Goal: Register for event/course

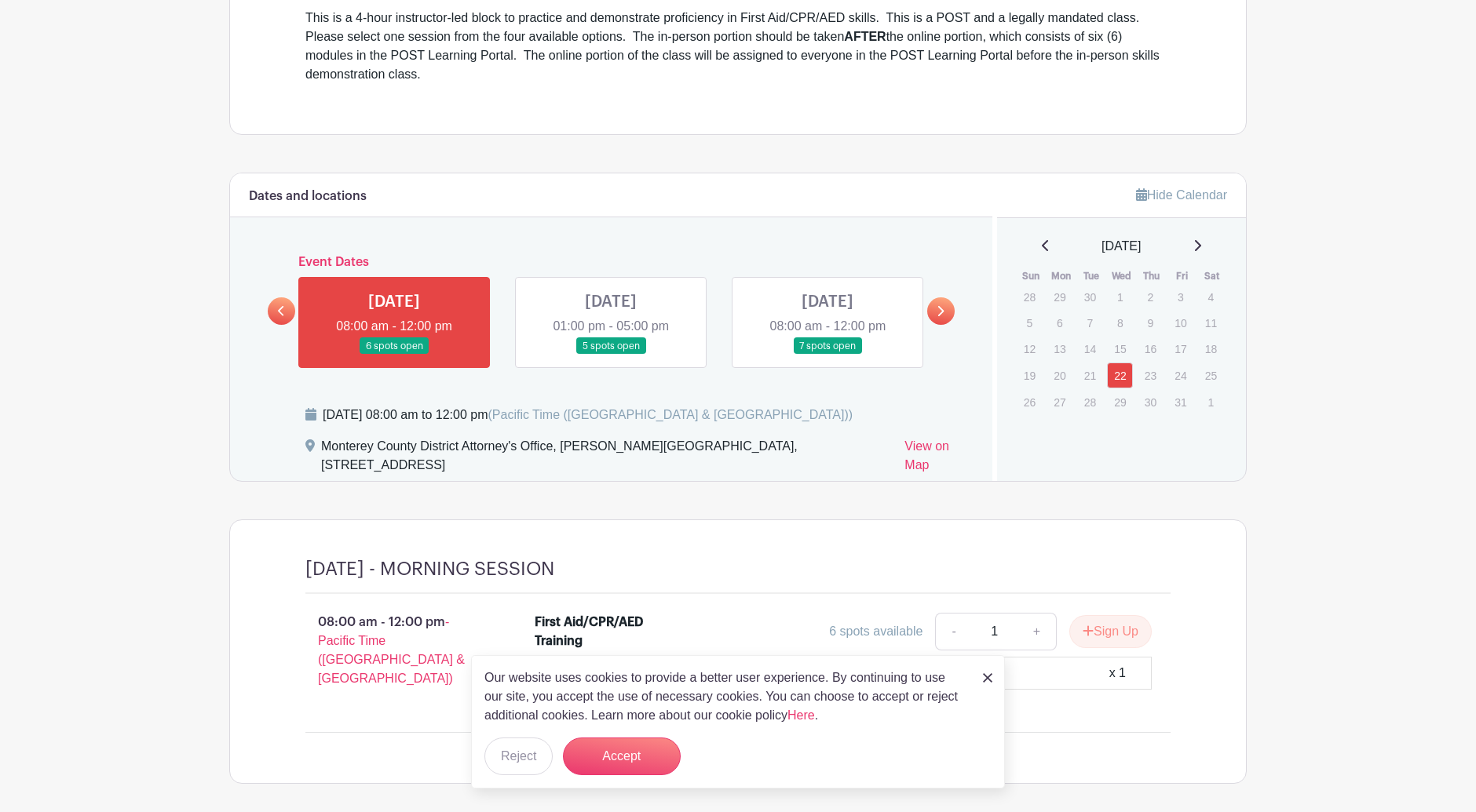
scroll to position [608, 0]
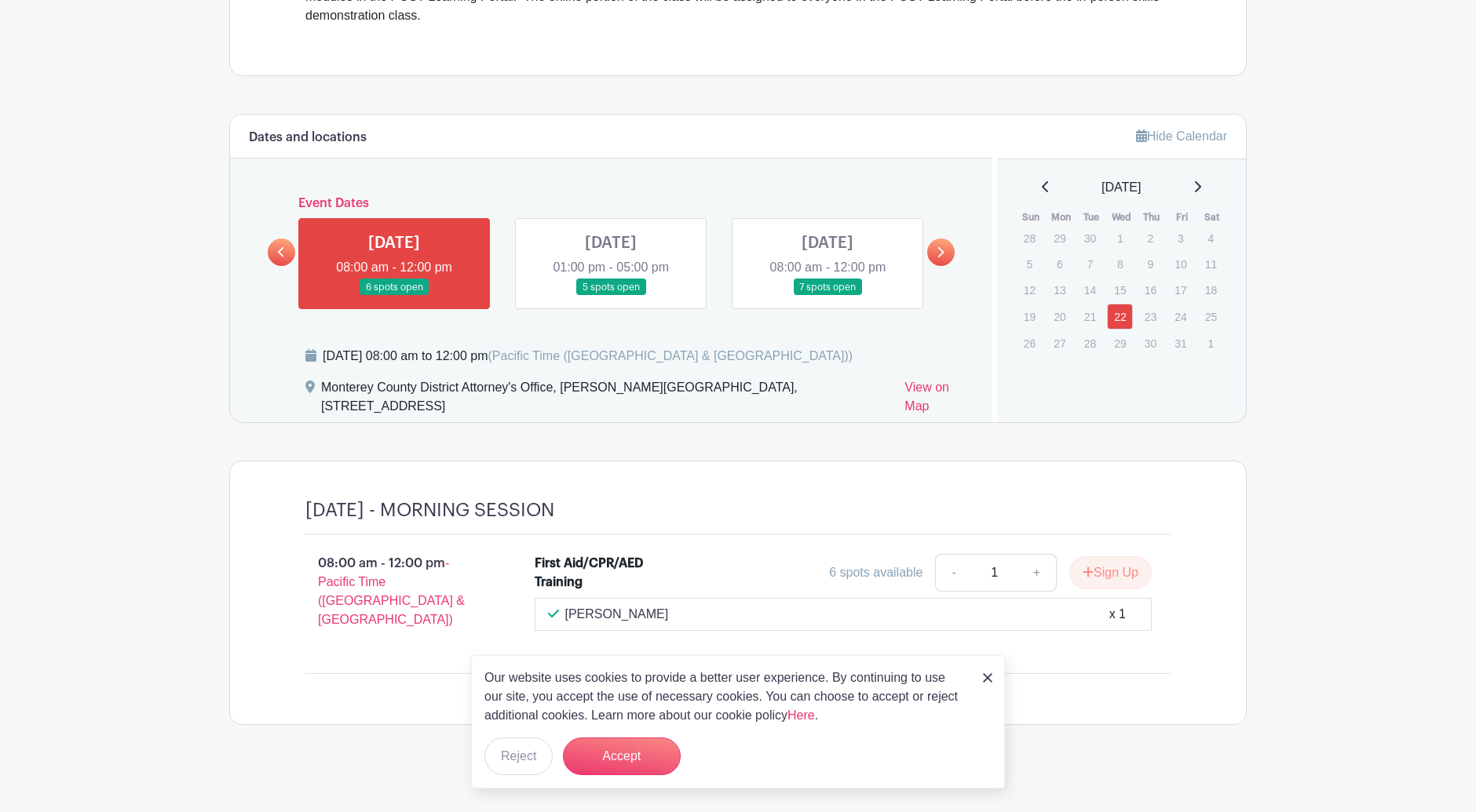
click at [987, 677] on img at bounding box center [987, 678] width 10 height 10
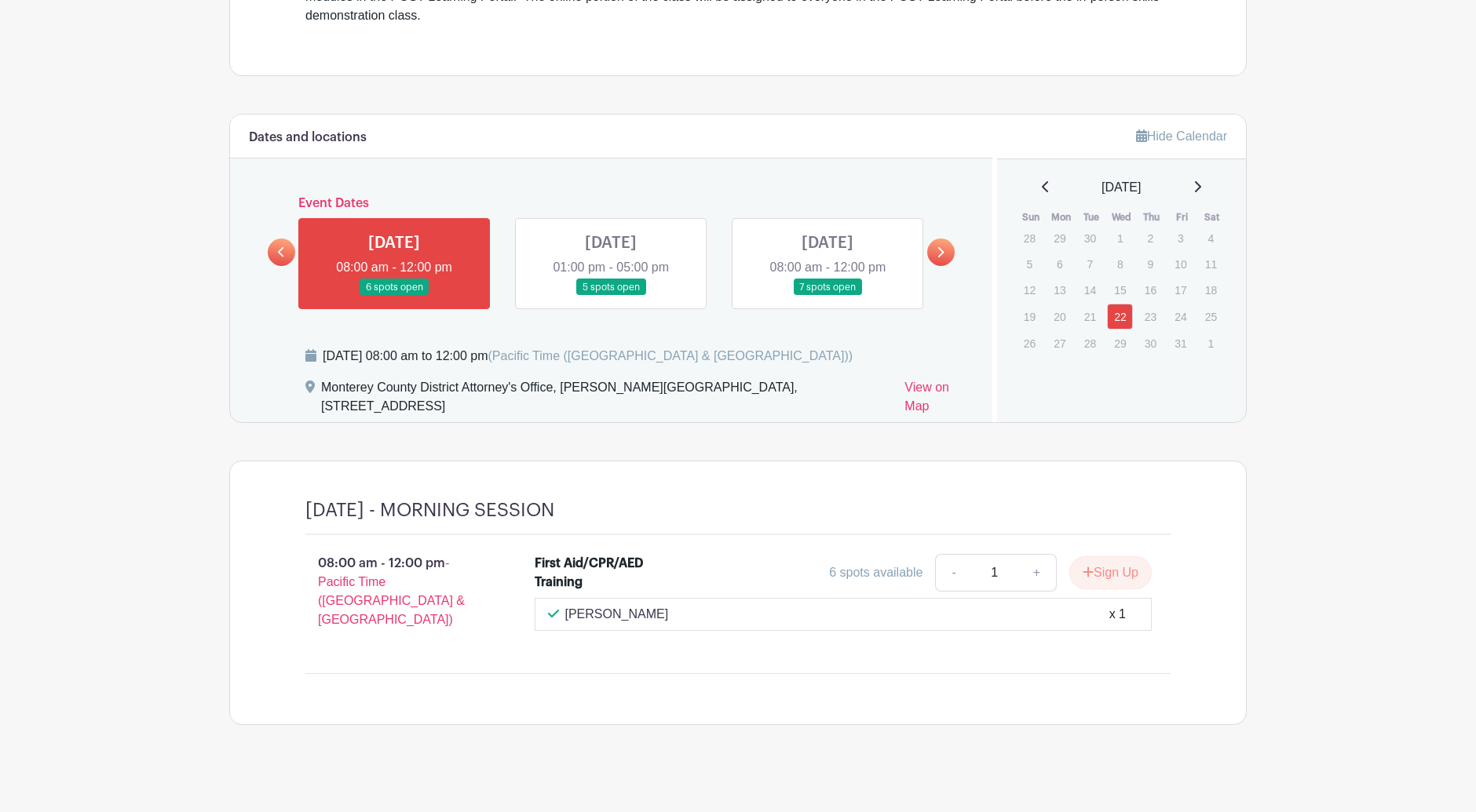
click at [611, 296] on link at bounding box center [611, 296] width 0 height 0
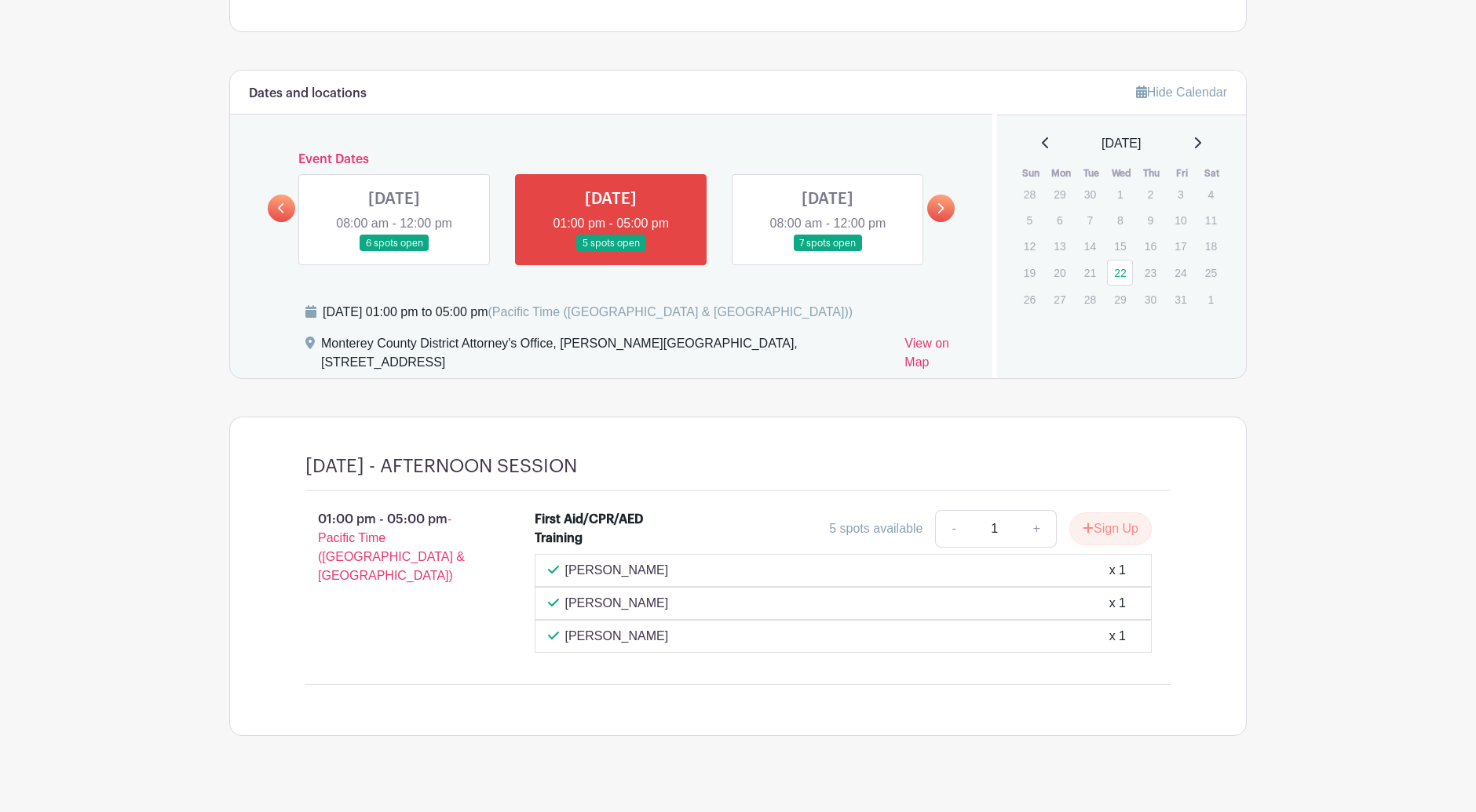
scroll to position [674, 0]
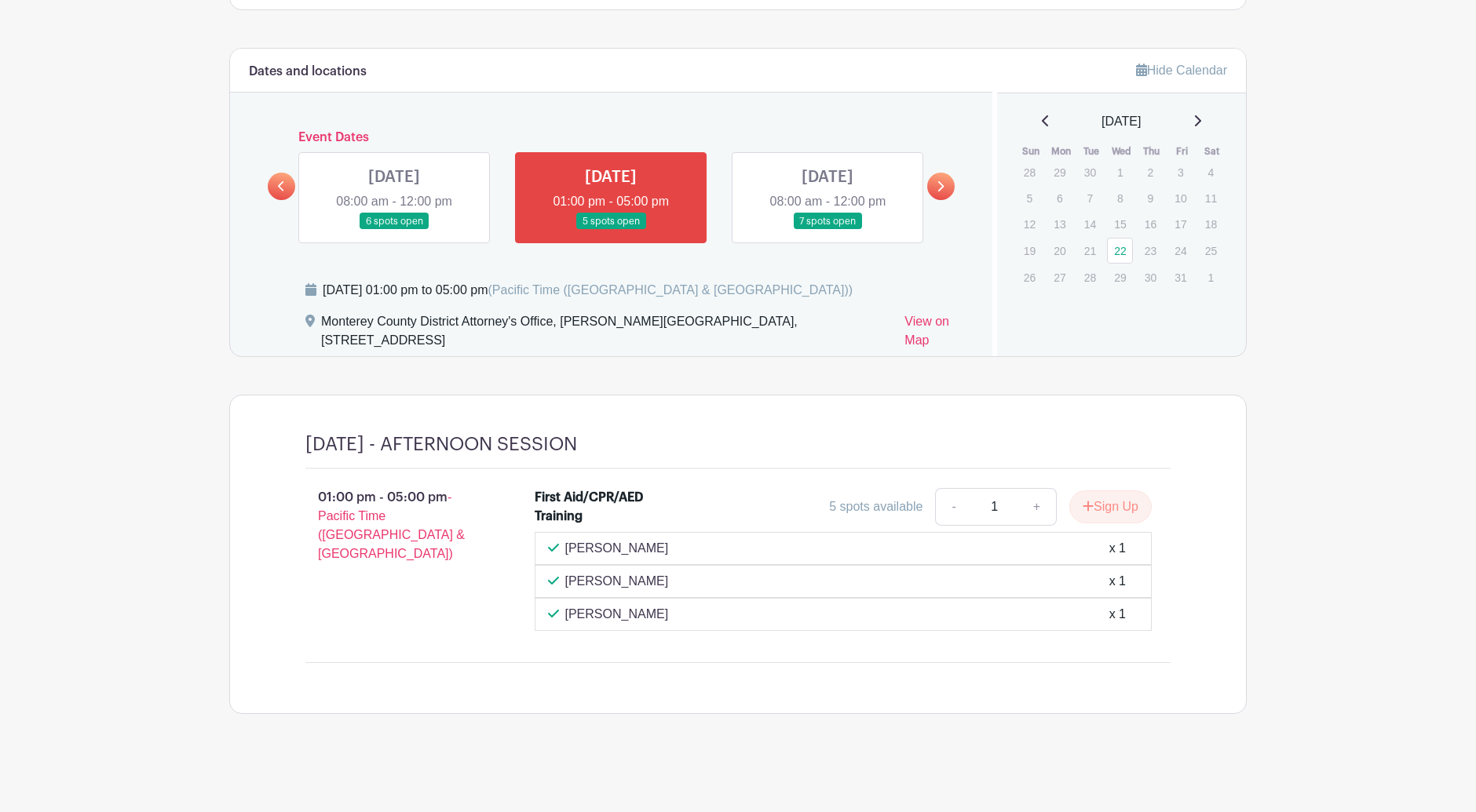
click at [827, 229] on link at bounding box center [827, 229] width 0 height 0
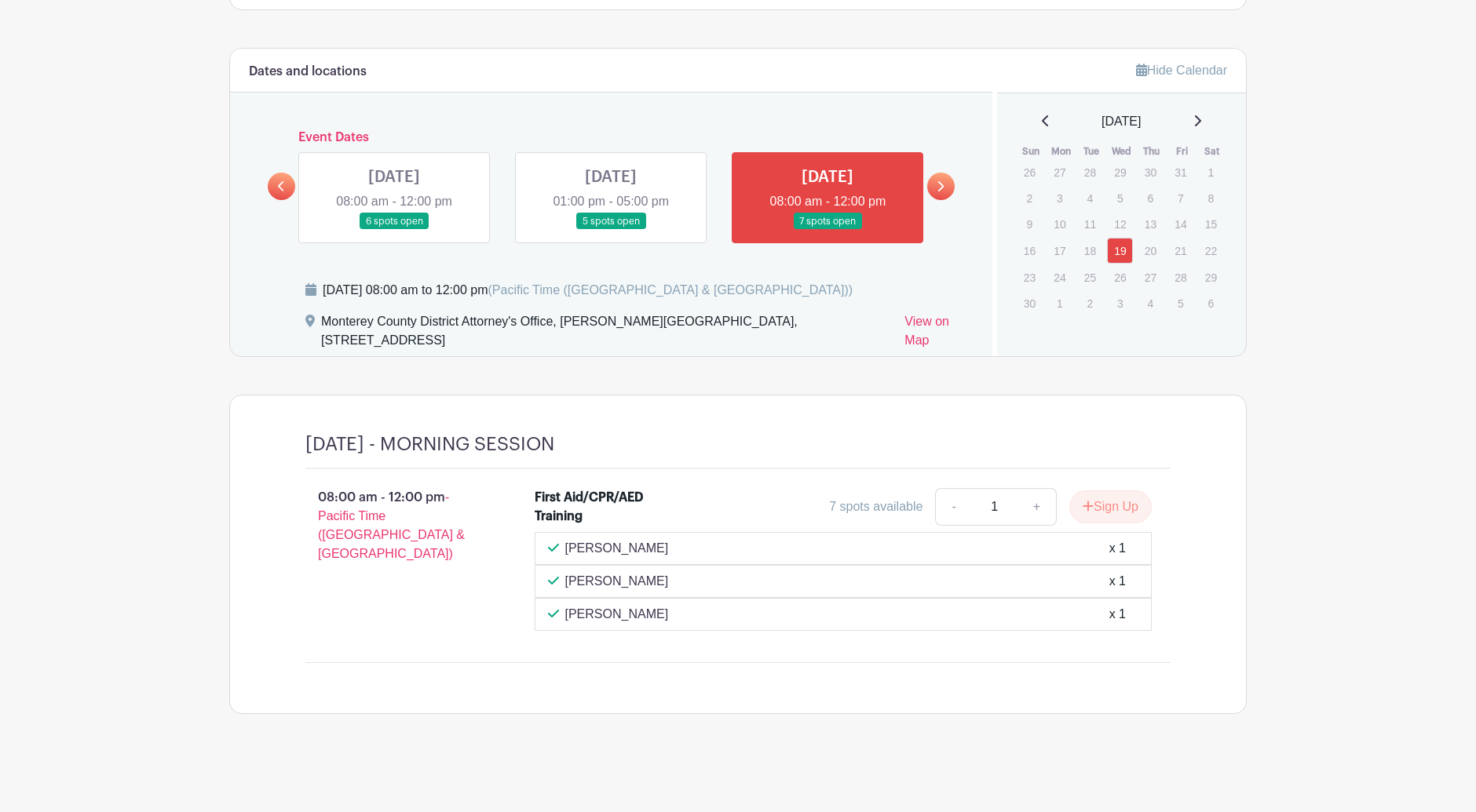
click at [933, 184] on link at bounding box center [940, 186] width 28 height 28
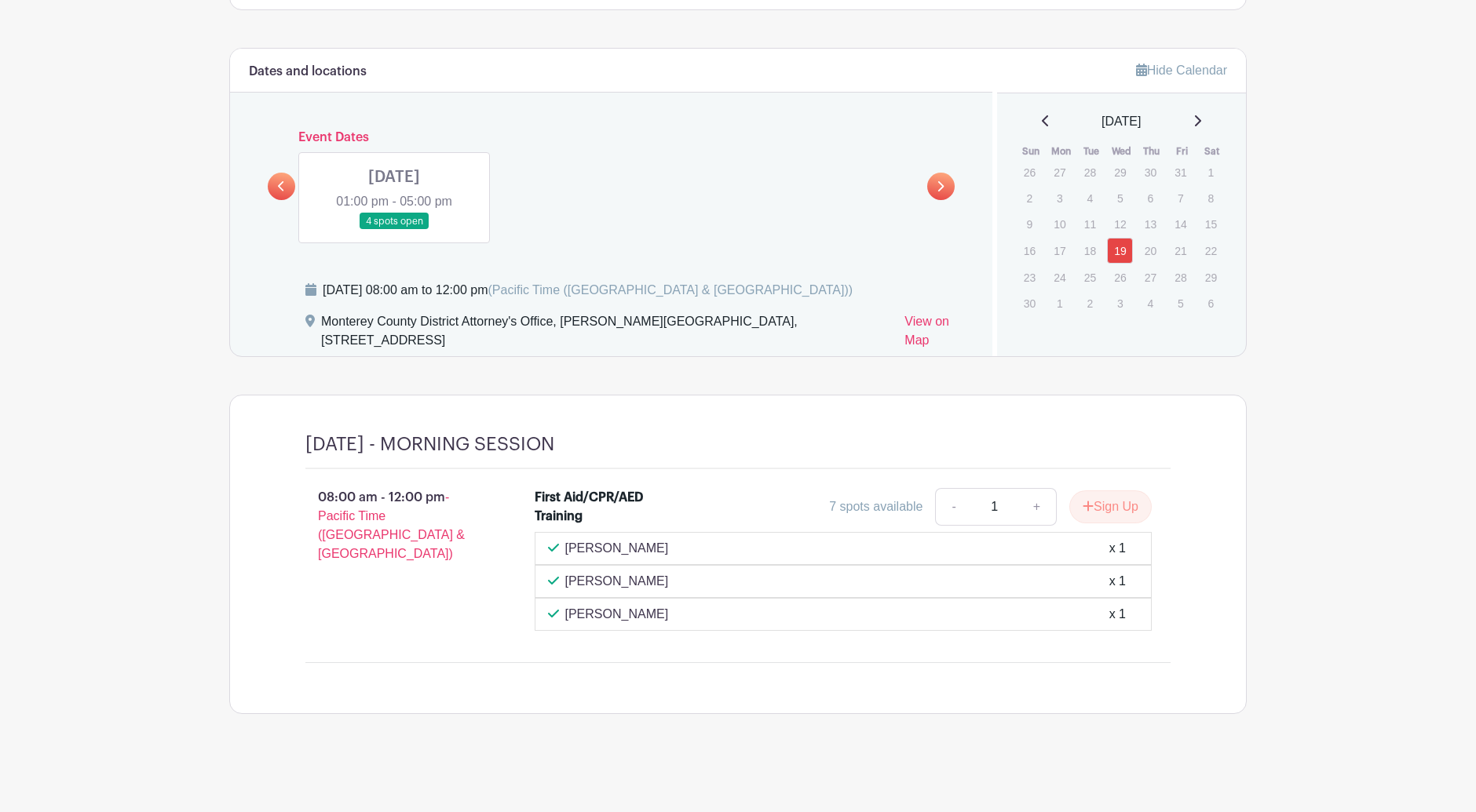
click at [394, 229] on link at bounding box center [394, 229] width 0 height 0
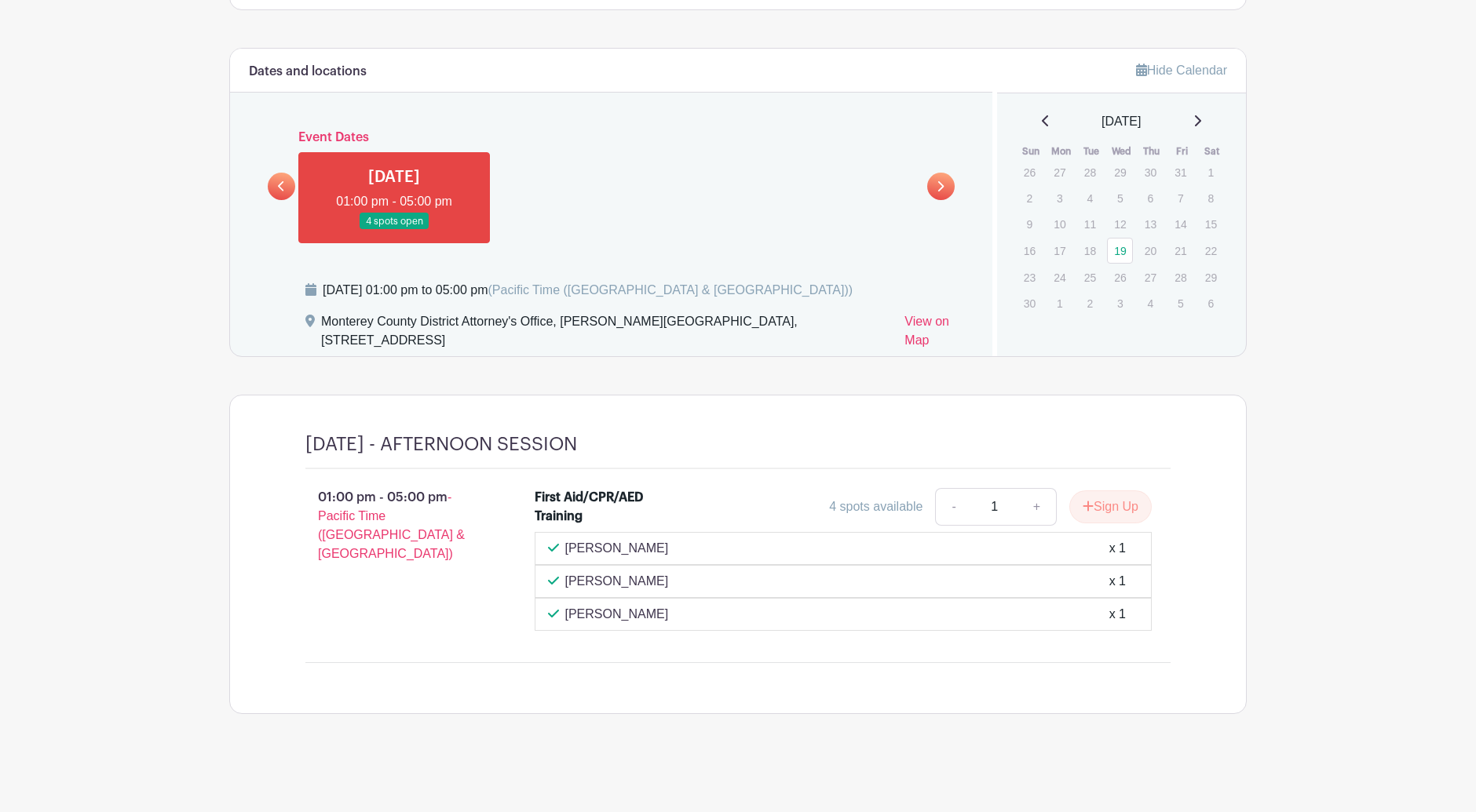
click at [281, 186] on icon at bounding box center [280, 186] width 7 height 12
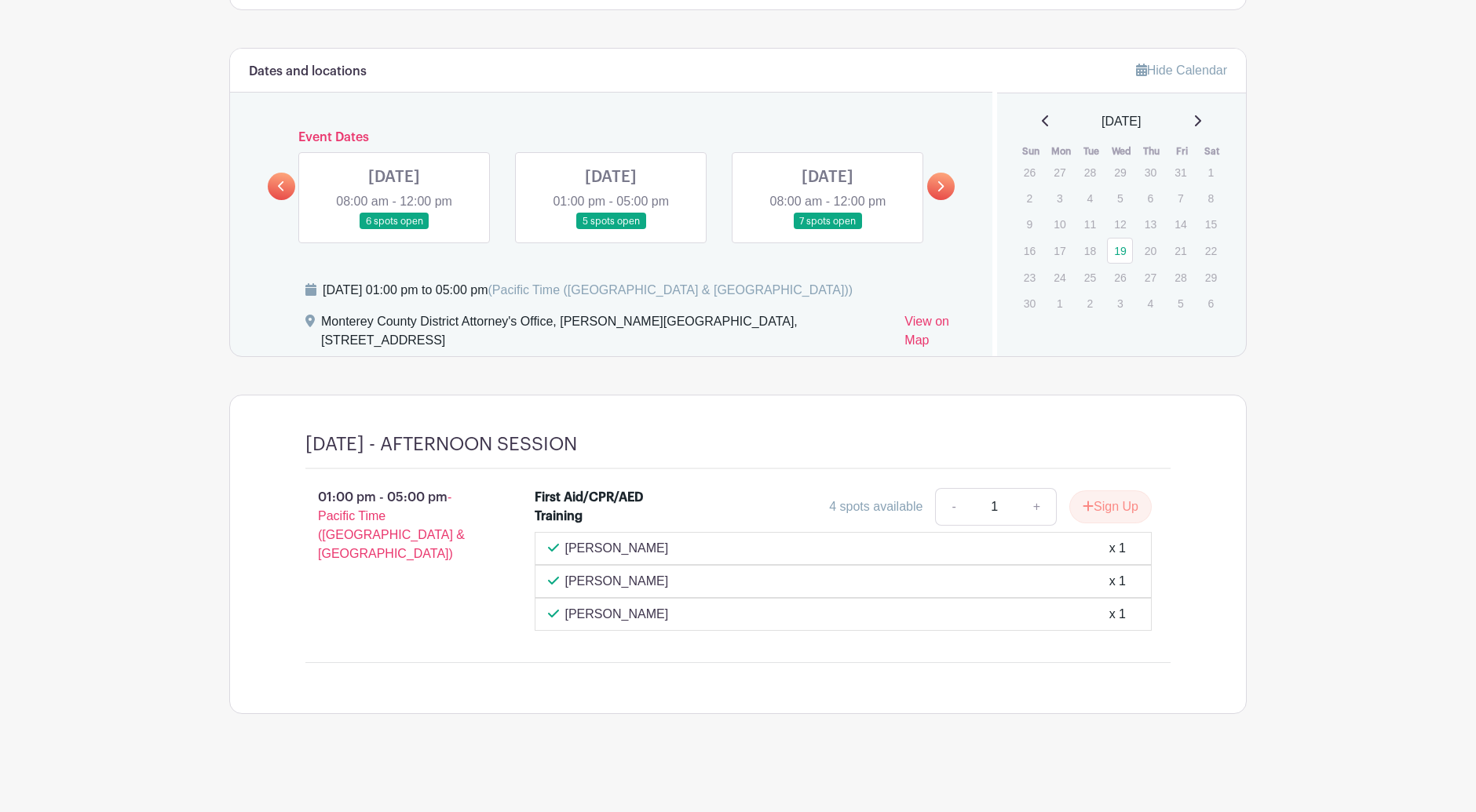
click at [611, 229] on link at bounding box center [611, 229] width 0 height 0
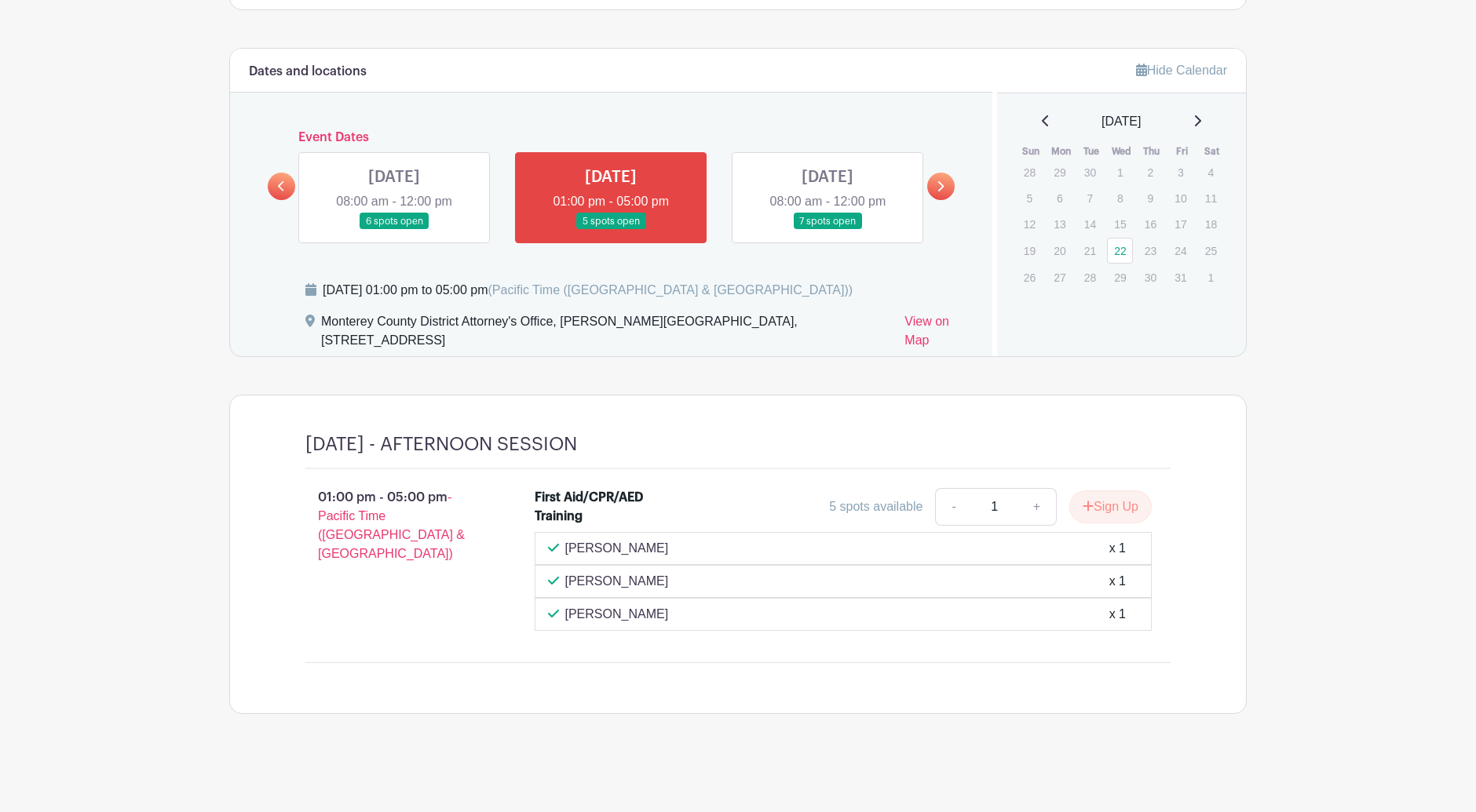
click at [394, 229] on link at bounding box center [394, 229] width 0 height 0
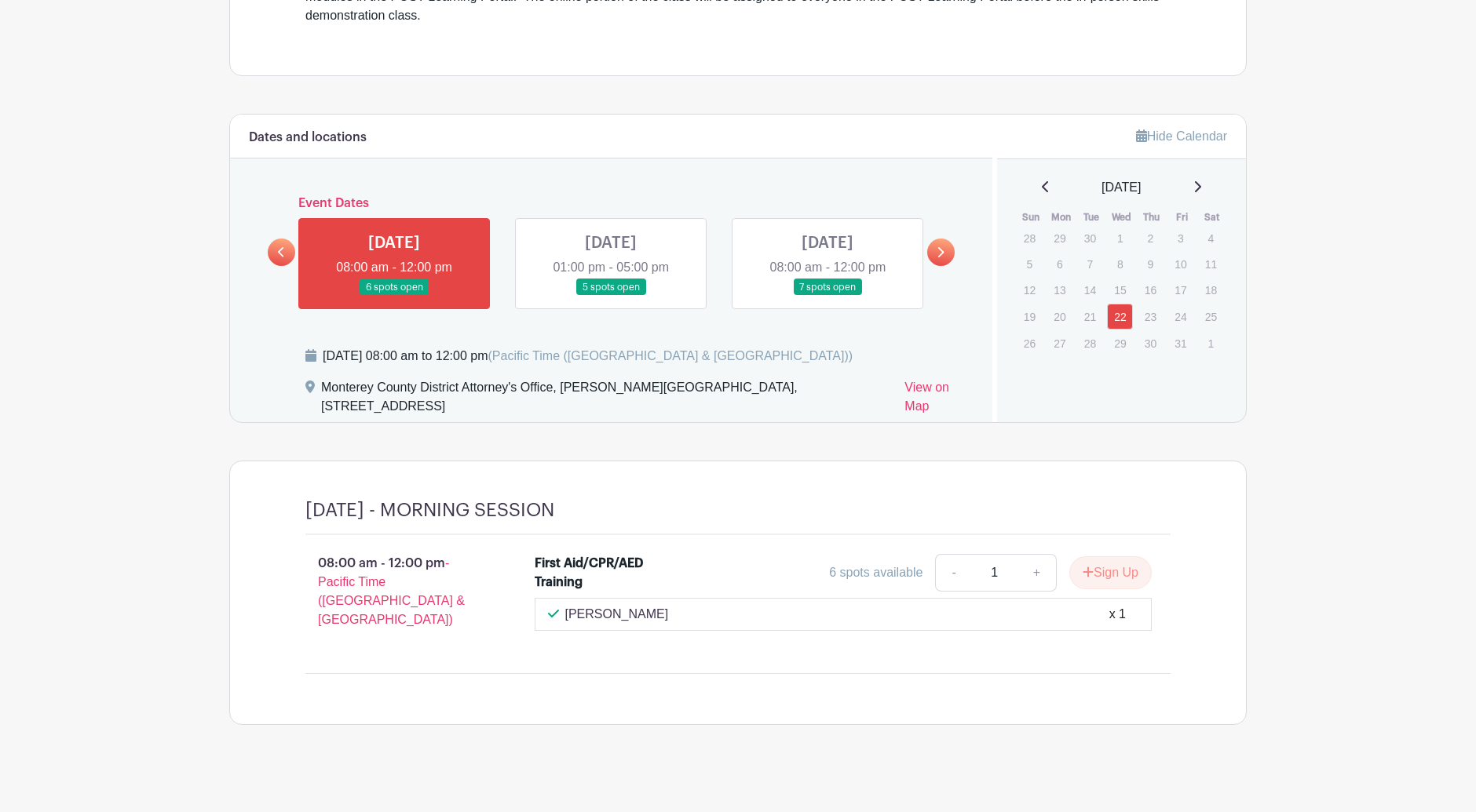
click at [611, 296] on link at bounding box center [611, 296] width 0 height 0
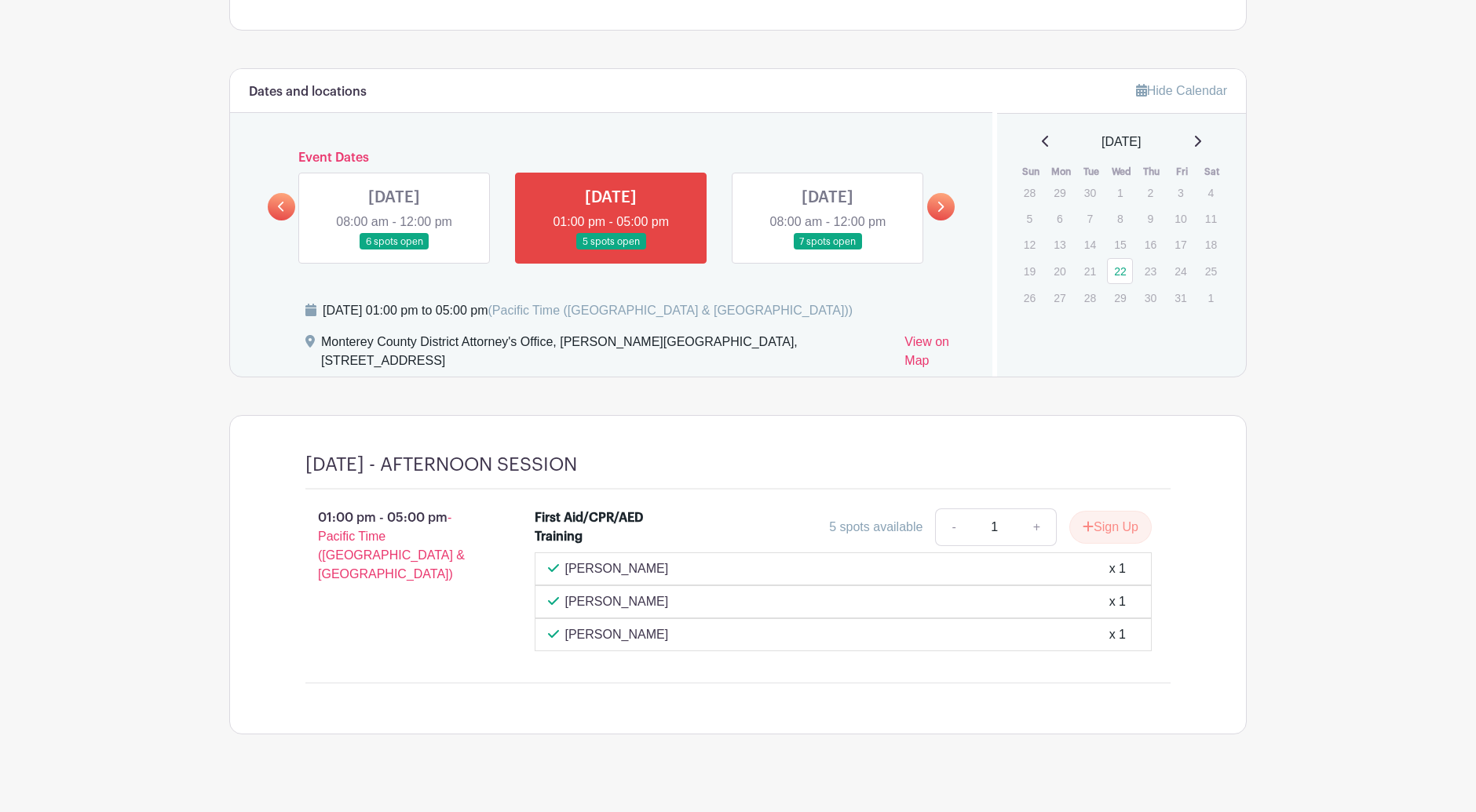
scroll to position [674, 0]
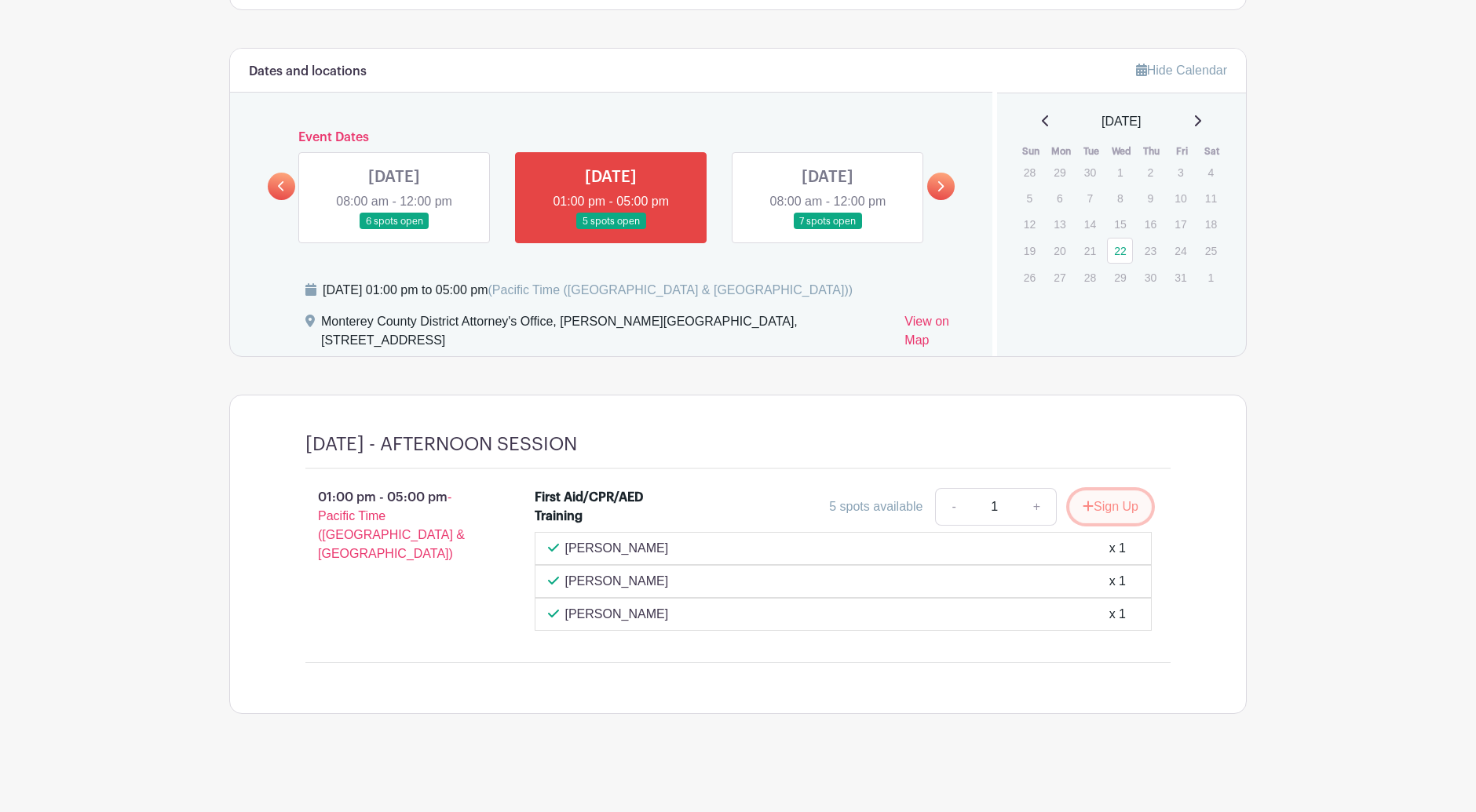
click at [1115, 508] on button "Sign Up" at bounding box center [1110, 507] width 83 height 33
click at [611, 229] on link at bounding box center [611, 229] width 0 height 0
click at [1092, 512] on link "+" at bounding box center [1087, 506] width 39 height 37
type input "2"
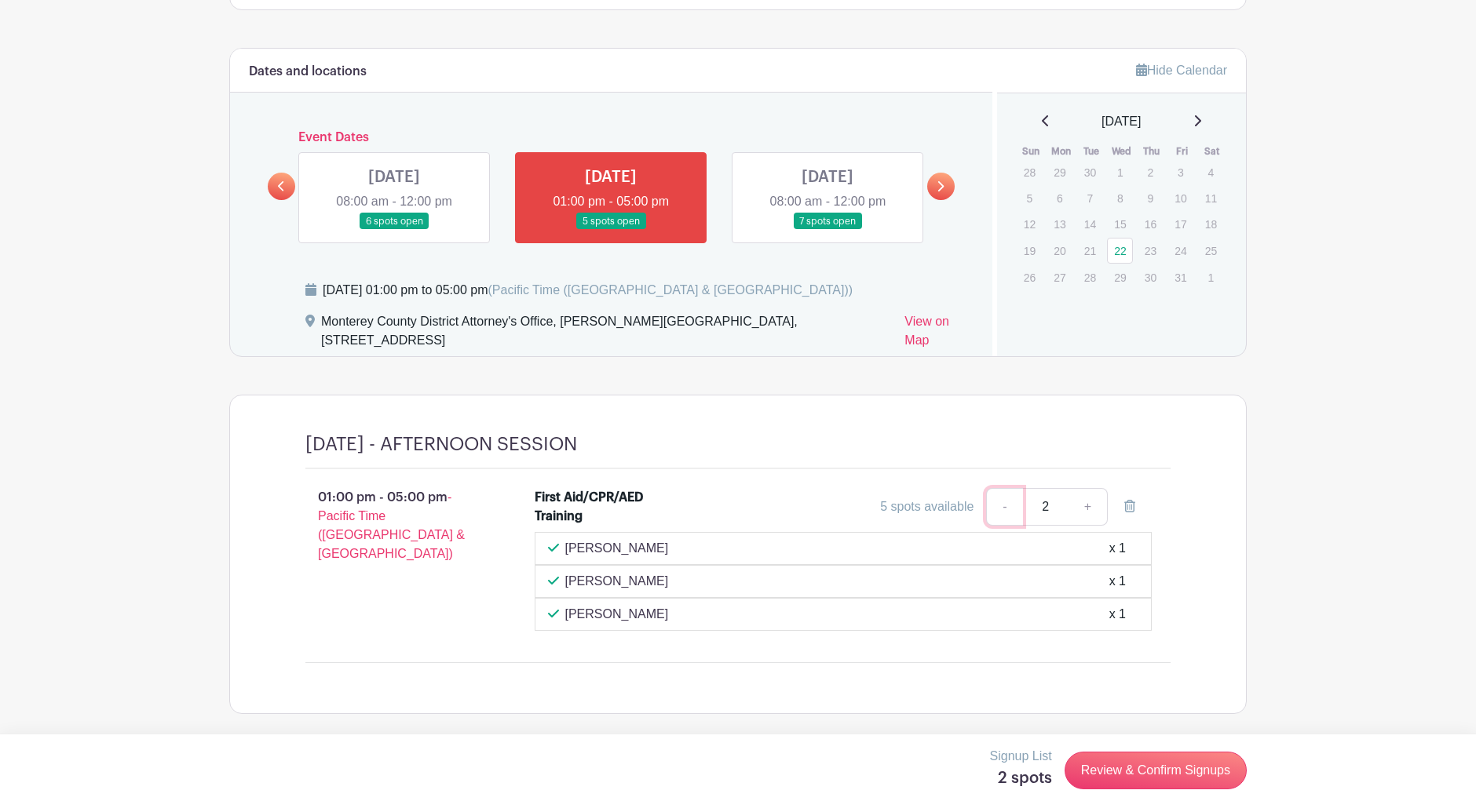
click at [1005, 505] on link "-" at bounding box center [1004, 506] width 36 height 37
type input "1"
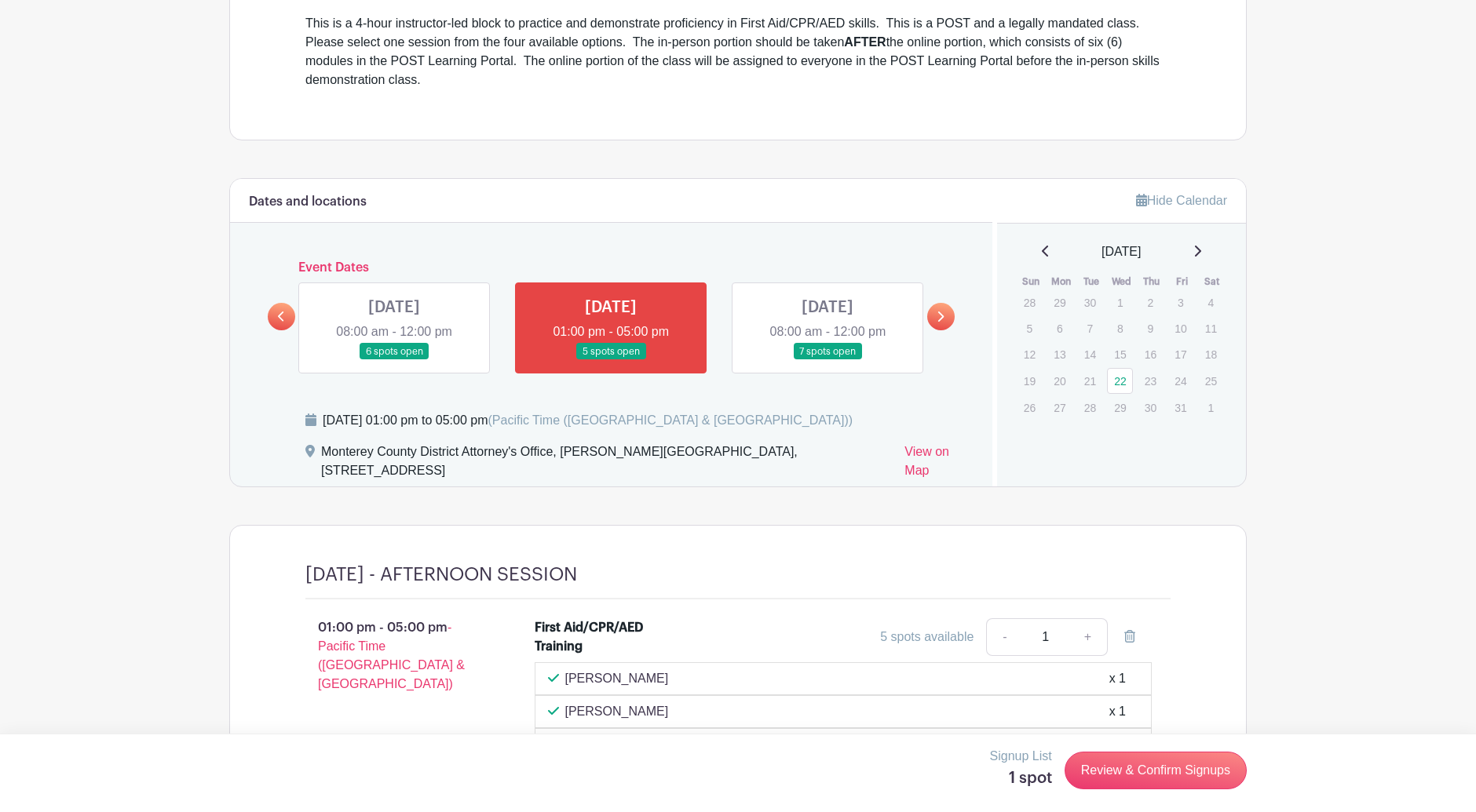
scroll to position [517, 0]
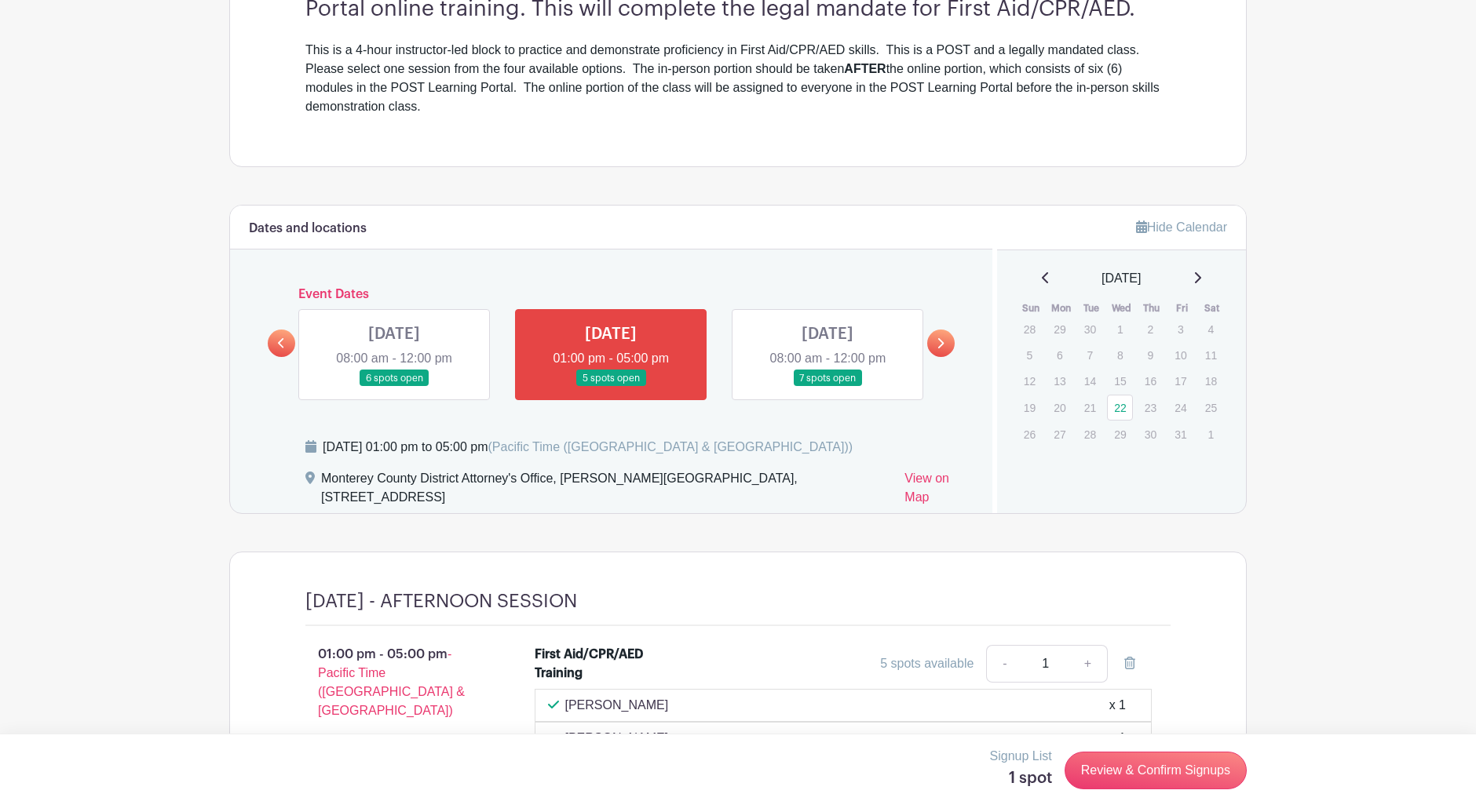
click at [394, 387] on link at bounding box center [394, 387] width 0 height 0
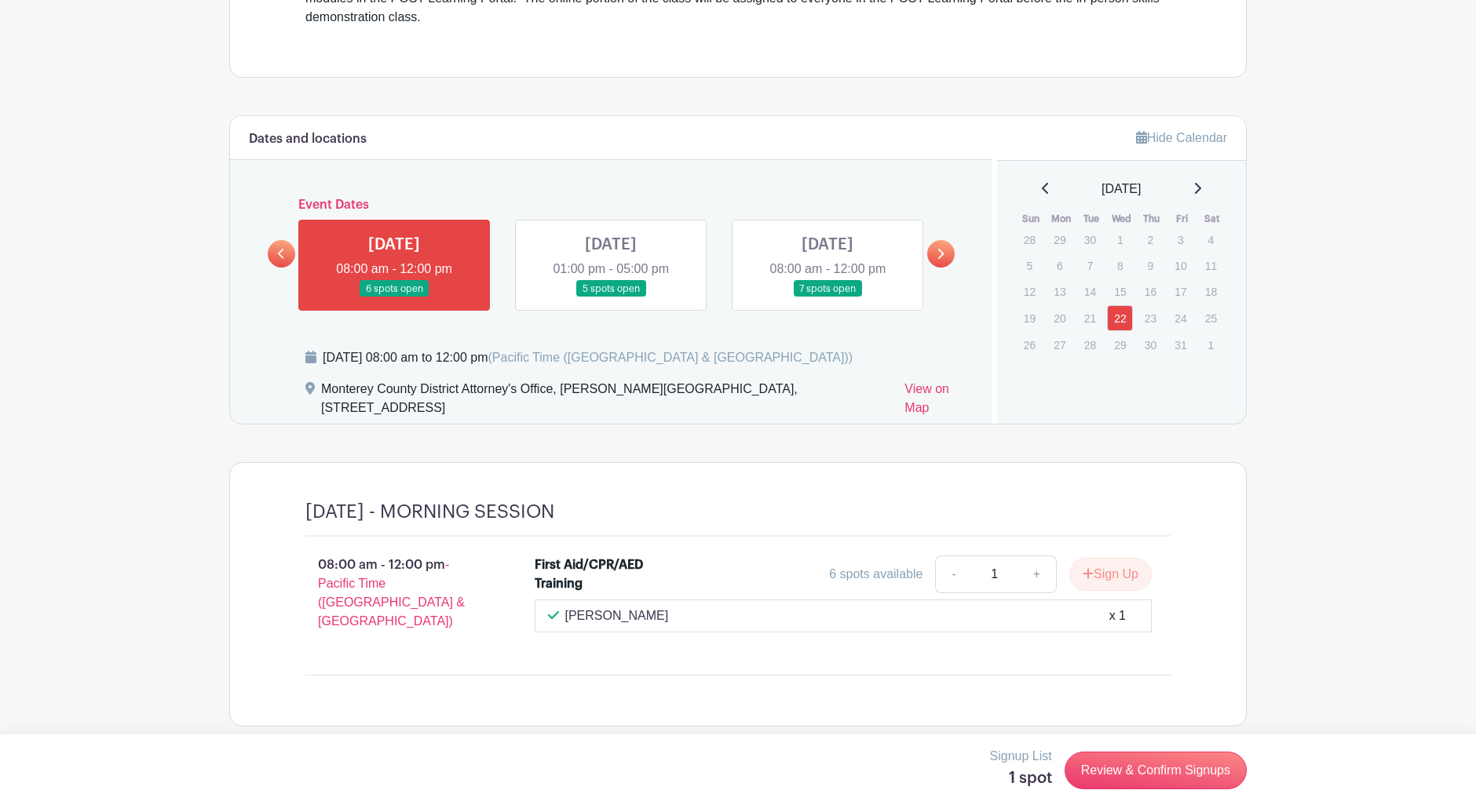
scroll to position [608, 0]
click at [611, 296] on link at bounding box center [611, 296] width 0 height 0
